Goal: Task Accomplishment & Management: Use online tool/utility

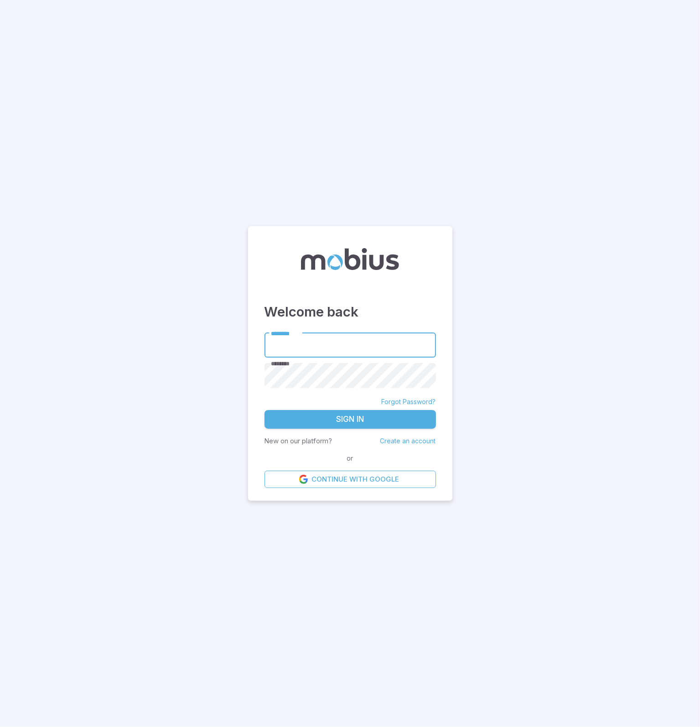
type input "**********"
click at [381, 419] on button "Sign In" at bounding box center [351, 419] width 172 height 19
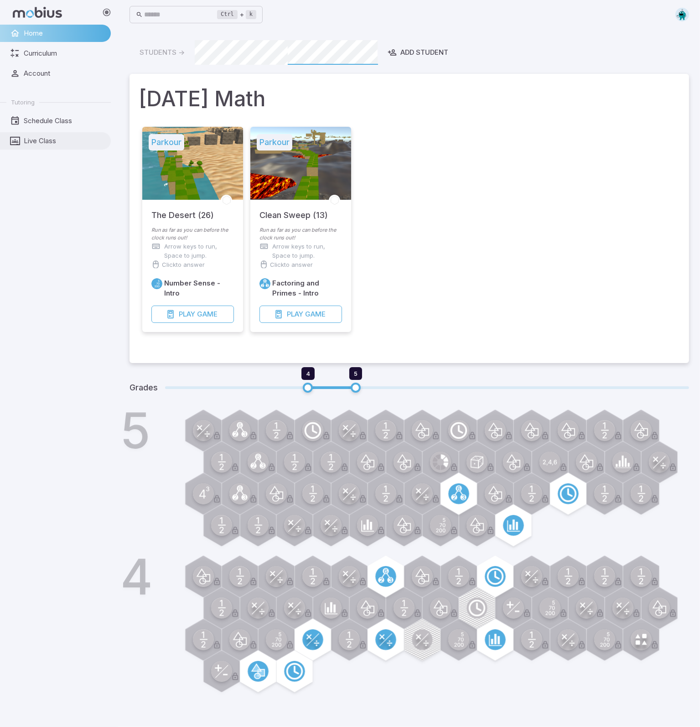
click at [49, 138] on span "Live Class" at bounding box center [64, 141] width 81 height 10
